Goal: Go to known website: Access a specific website the user already knows

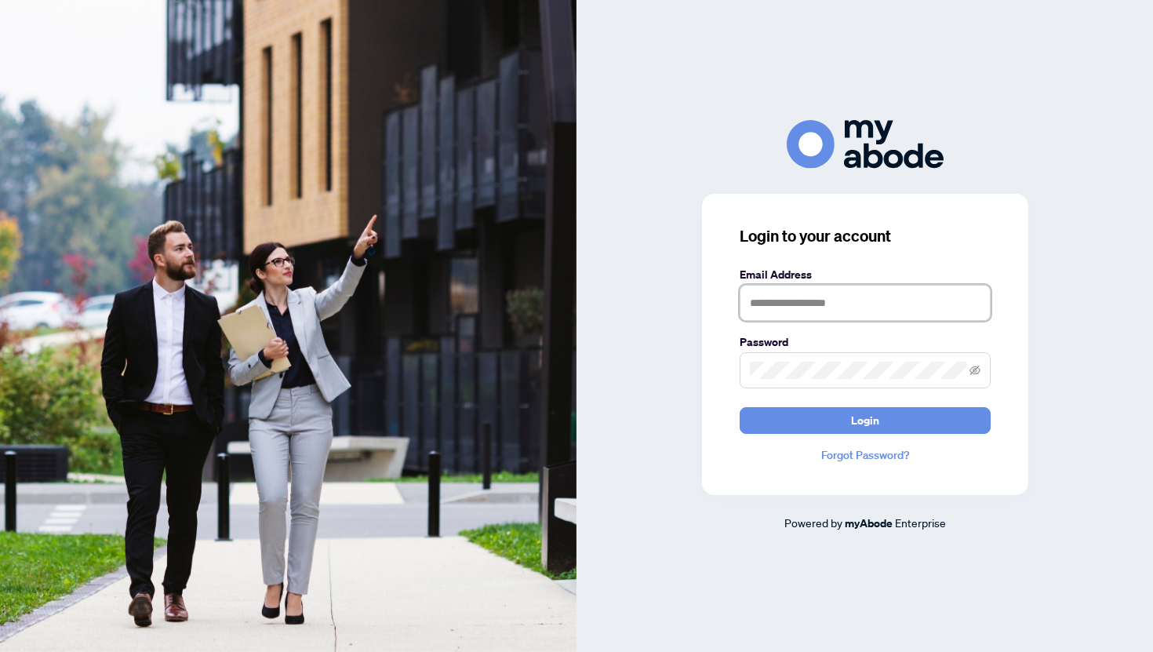
click at [852, 314] on input "text" at bounding box center [865, 303] width 251 height 36
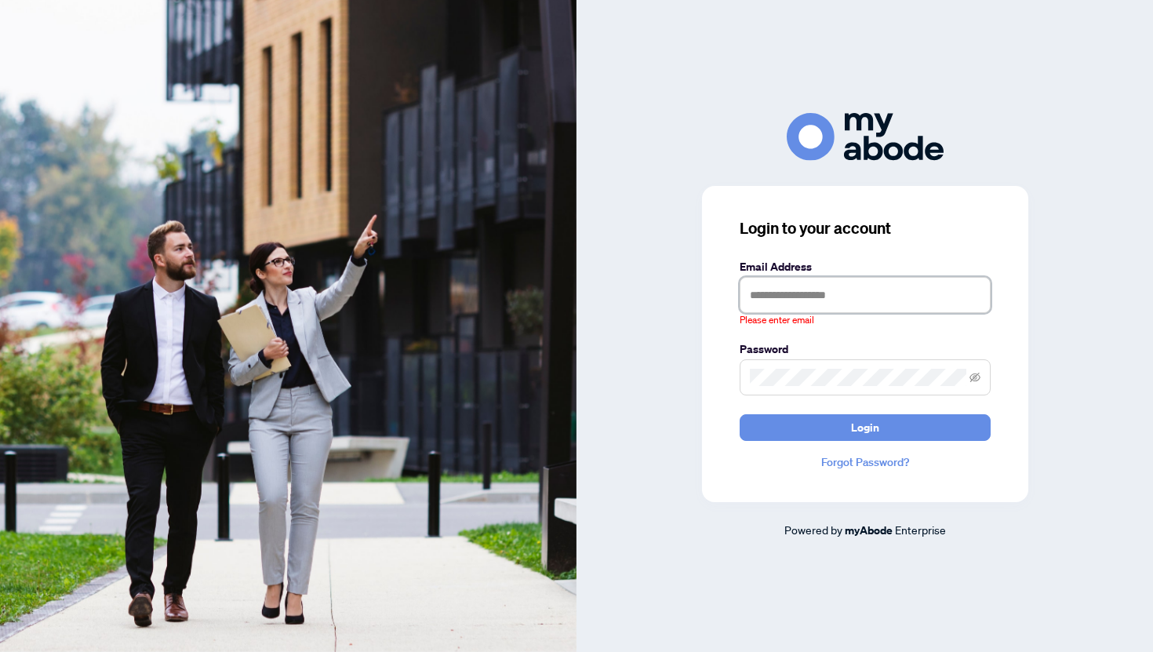
type input "**********"
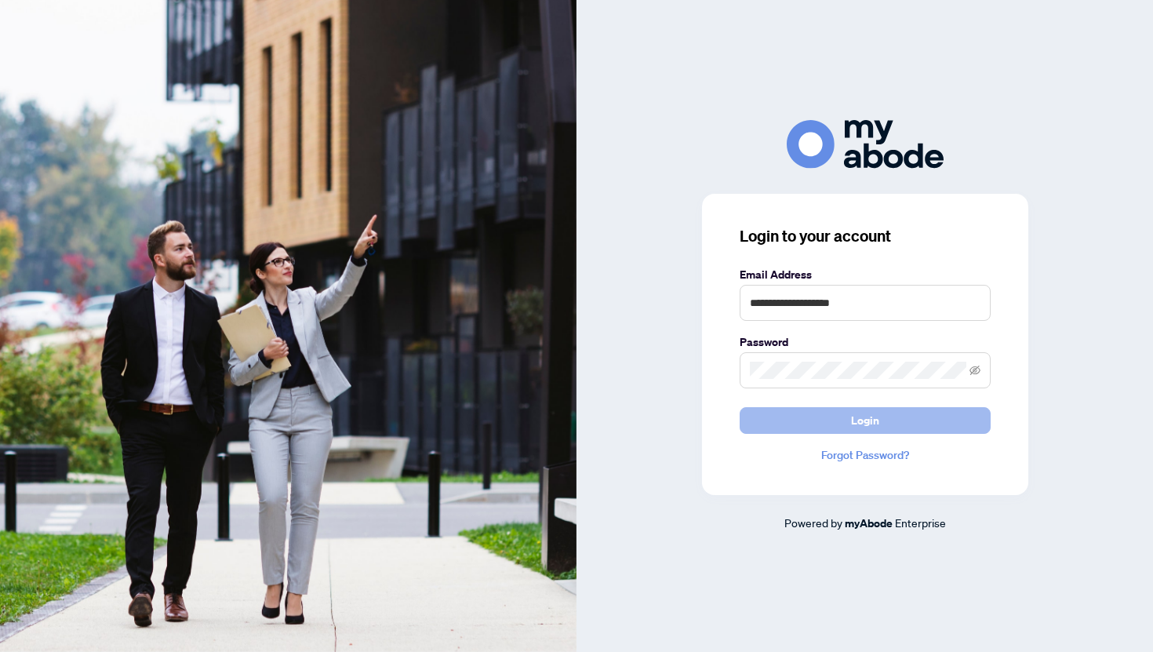
click at [881, 420] on button "Login" at bounding box center [865, 420] width 251 height 27
